Goal: Download file/media

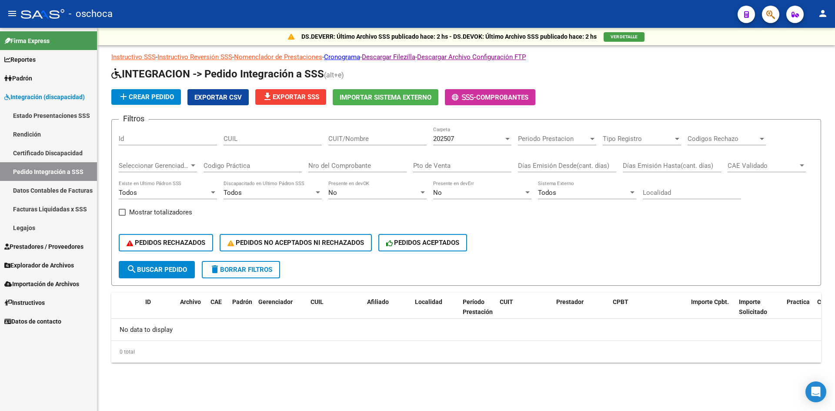
click at [52, 91] on link "Integración (discapacidad)" at bounding box center [48, 96] width 97 height 19
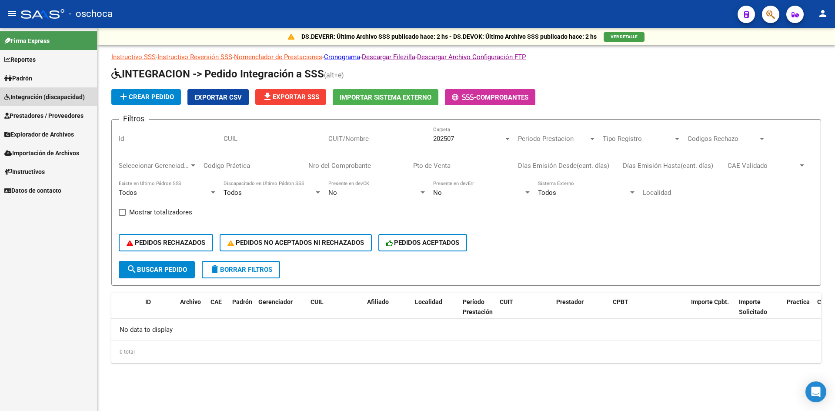
click at [42, 93] on span "Integración (discapacidad)" at bounding box center [44, 97] width 81 height 10
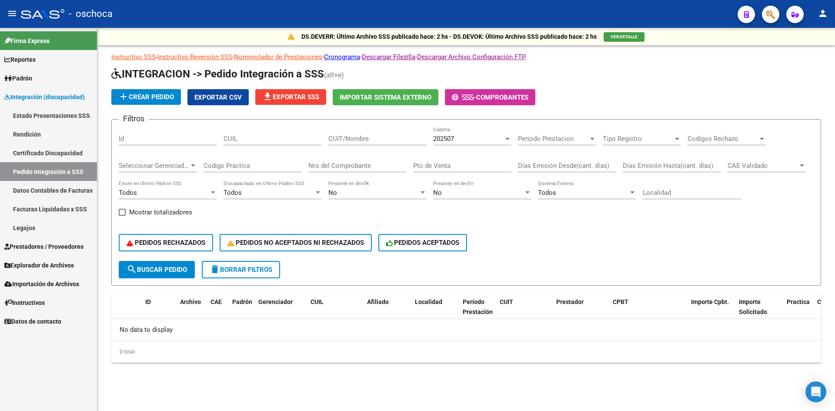
click at [68, 207] on link "Facturas Liquidadas x SSS" at bounding box center [48, 209] width 97 height 19
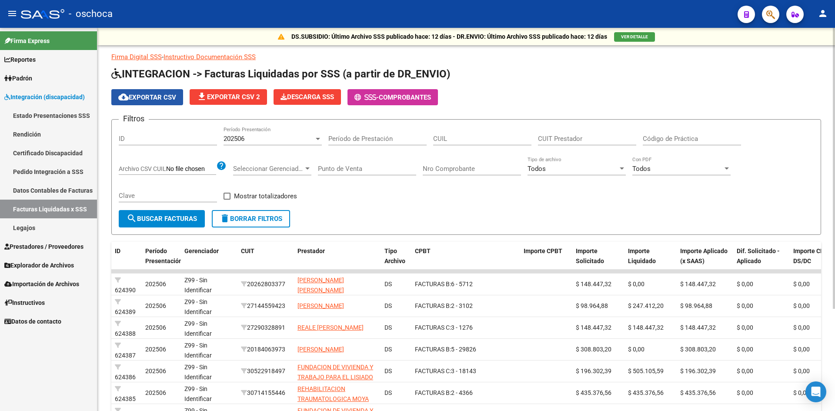
click at [151, 98] on span "cloud_download Exportar CSV" at bounding box center [147, 98] width 58 height 8
click at [236, 94] on span "file_download Exportar CSV 2" at bounding box center [229, 97] width 64 height 8
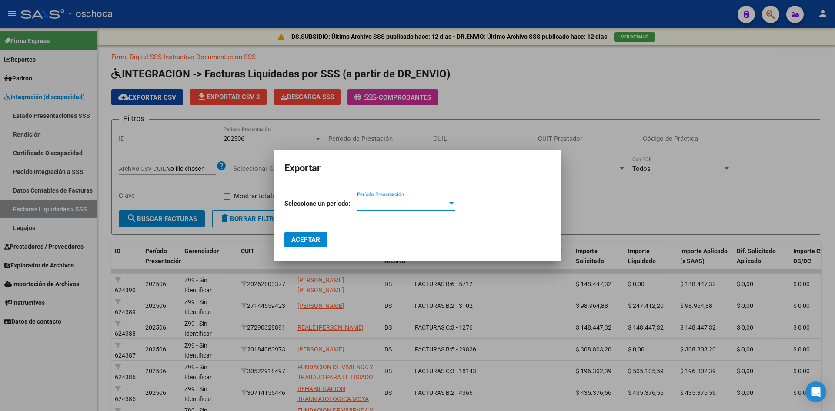
click at [391, 205] on span "Período Presentación" at bounding box center [402, 204] width 91 height 8
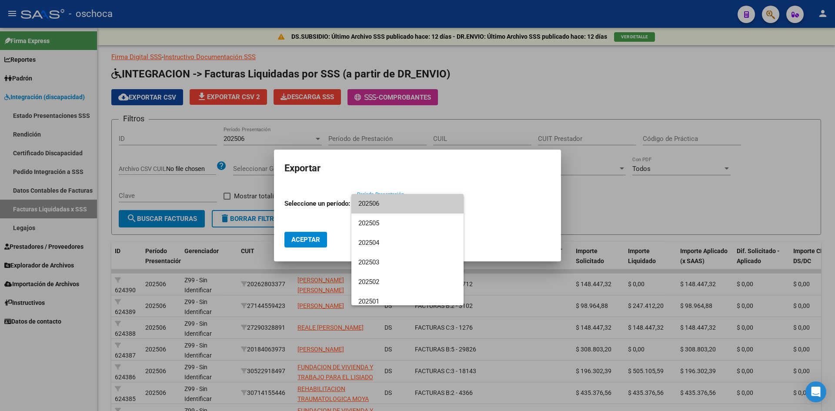
click at [382, 206] on span "202506" at bounding box center [408, 204] width 98 height 20
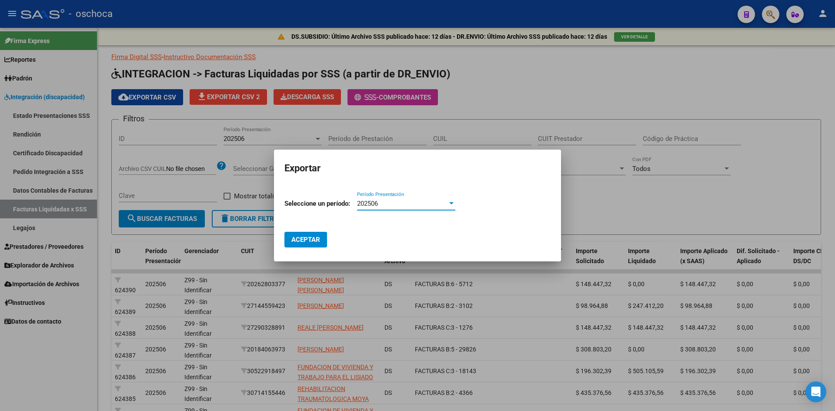
click at [298, 242] on span "Aceptar" at bounding box center [306, 240] width 29 height 8
